Goal: Task Accomplishment & Management: Use online tool/utility

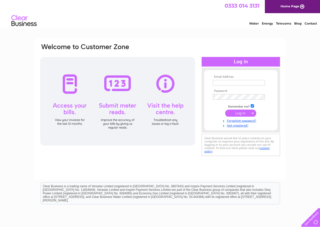
click at [226, 83] on input "text" at bounding box center [239, 83] width 52 height 6
type input "hawickanglingclubss@gmail.com"
click at [236, 113] on input "submit" at bounding box center [240, 112] width 31 height 7
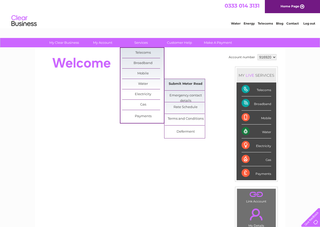
click at [180, 85] on link "Submit Meter Read" at bounding box center [185, 84] width 42 height 10
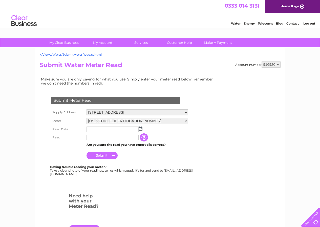
click at [140, 129] on img at bounding box center [140, 128] width 4 height 4
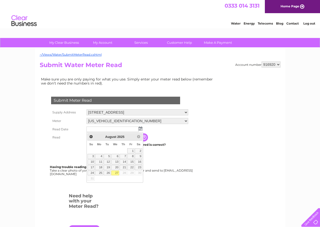
click at [115, 171] on link "27" at bounding box center [115, 172] width 8 height 5
type input "2025/08/27"
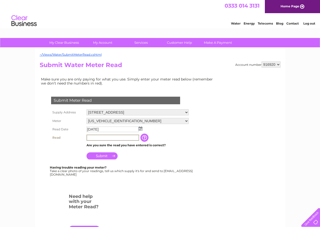
click at [96, 137] on input "text" at bounding box center [112, 137] width 53 height 6
type input "02413"
click at [106, 155] on input "Submit" at bounding box center [101, 155] width 31 height 7
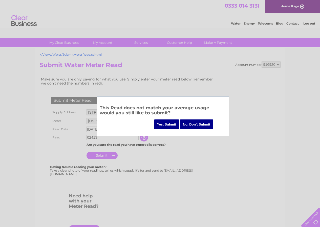
click at [168, 124] on input "Yes, Submit" at bounding box center [166, 124] width 25 height 10
